Goal: Transaction & Acquisition: Purchase product/service

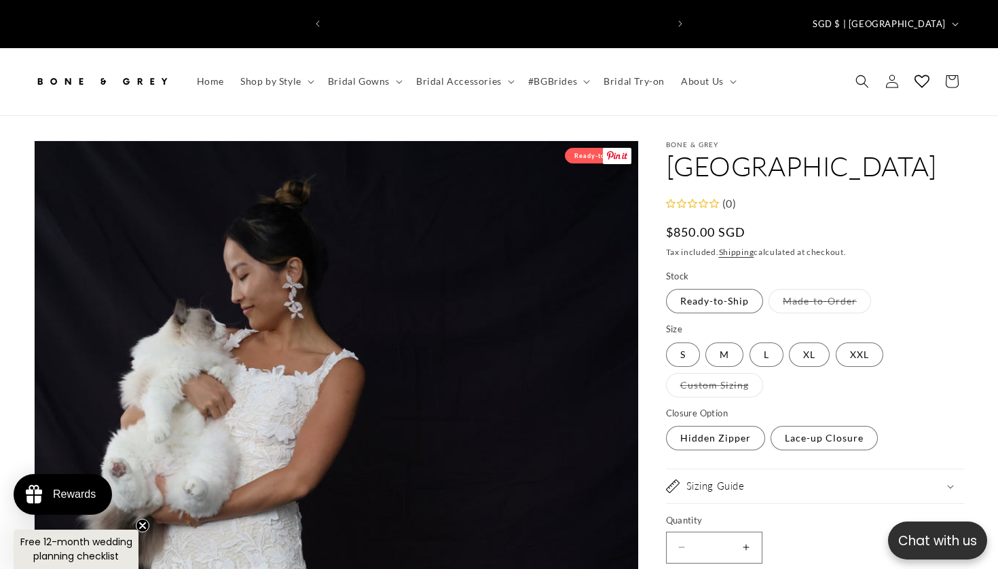
scroll to position [0, 338]
click at [352, 75] on span "Bridal Gowns" at bounding box center [359, 81] width 62 height 12
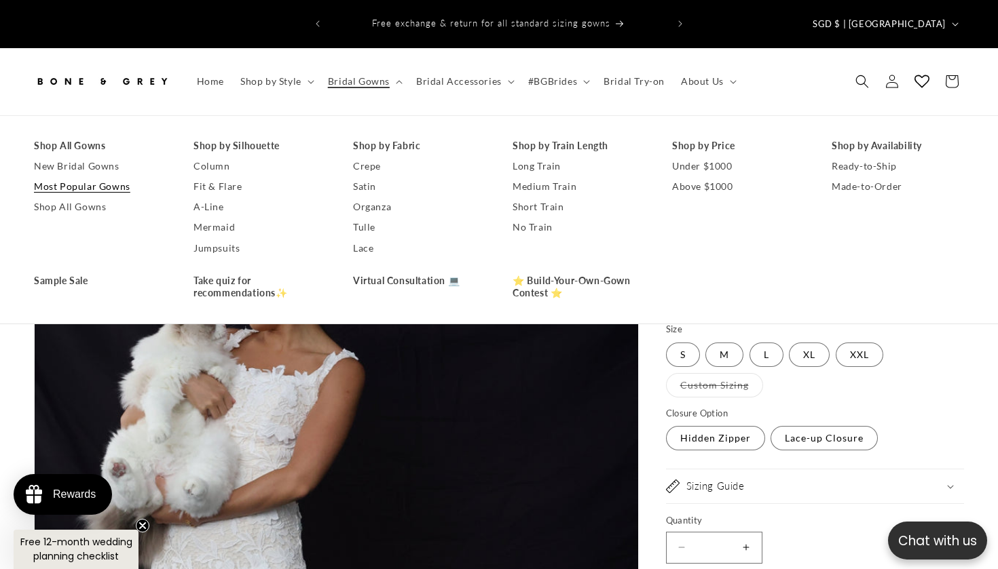
click at [105, 176] on link "Most Popular Gowns" at bounding box center [100, 186] width 132 height 20
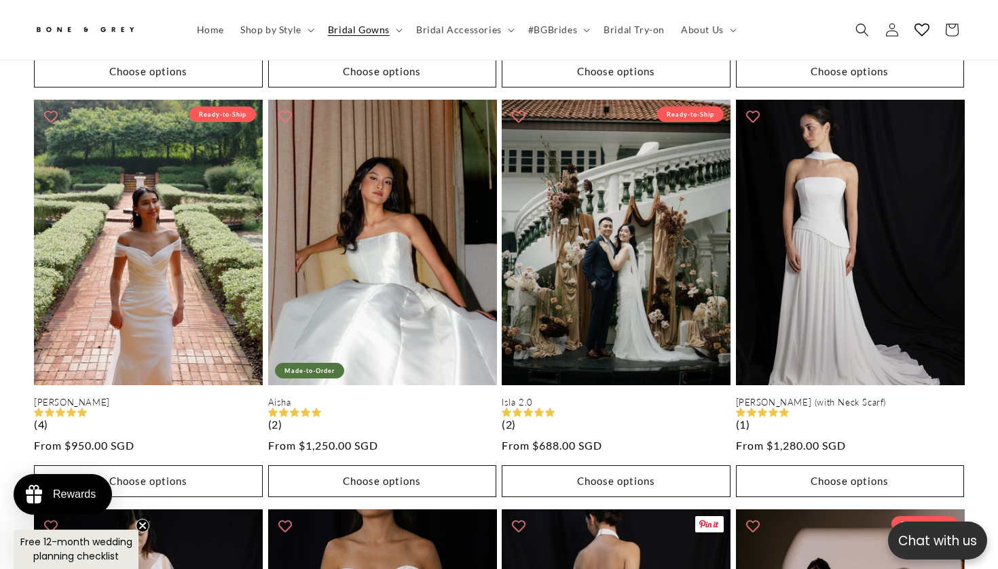
scroll to position [1044, 0]
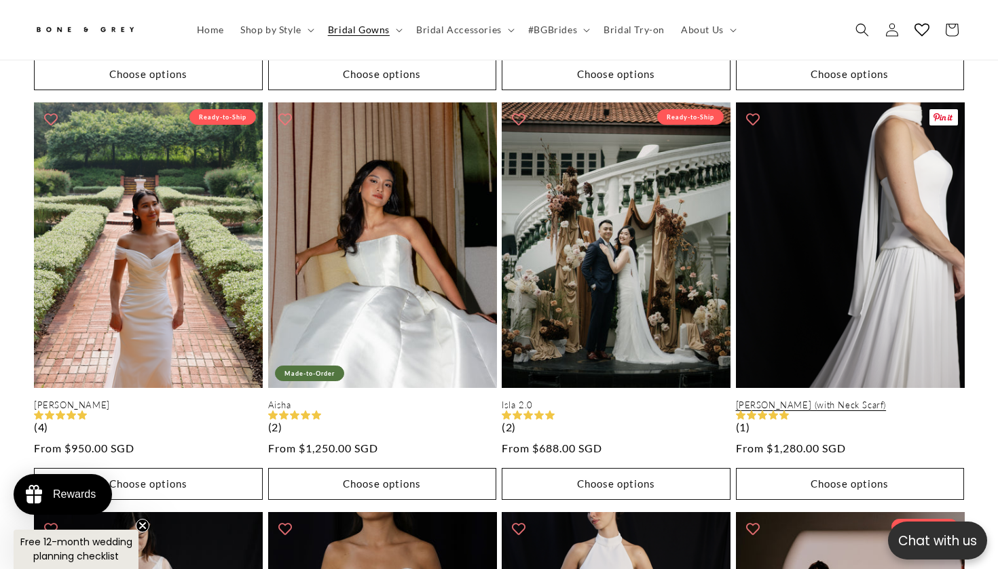
click at [836, 400] on link "[PERSON_NAME] (with Neck Scarf)" at bounding box center [850, 406] width 229 height 12
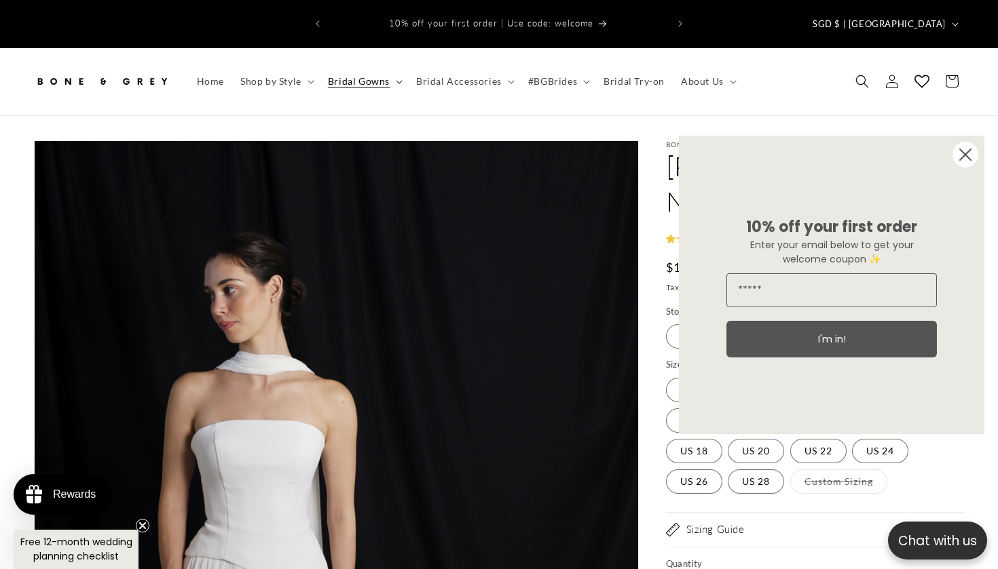
click at [392, 67] on summary "Bridal Gowns" at bounding box center [364, 81] width 88 height 29
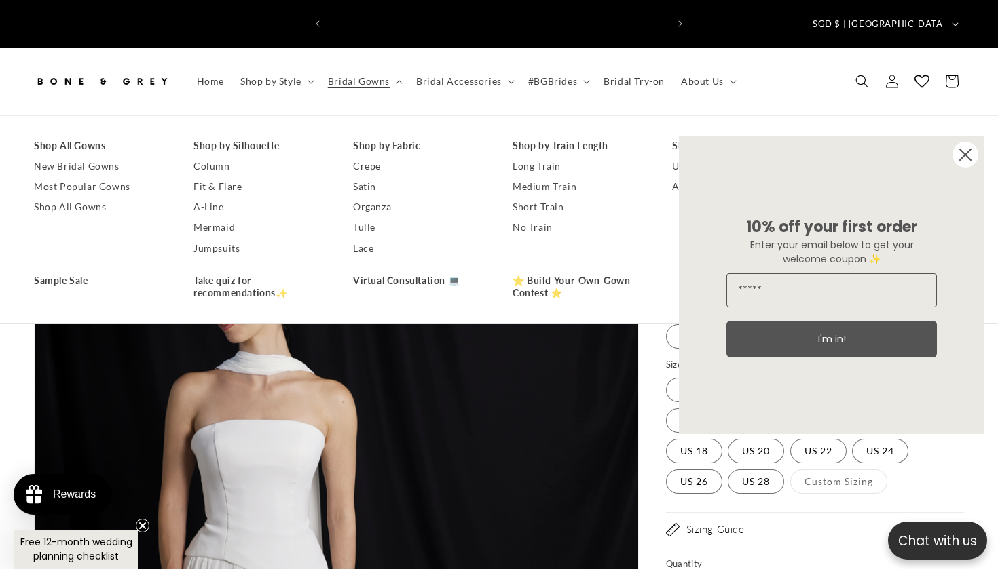
scroll to position [0, 338]
click at [204, 197] on link "A-Line" at bounding box center [259, 207] width 132 height 20
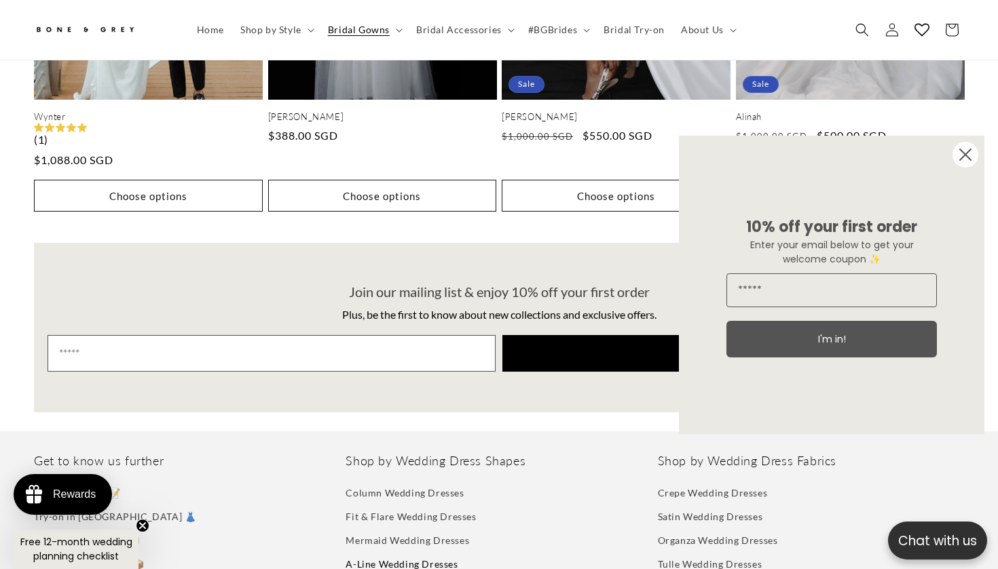
scroll to position [0, 676]
